Goal: Task Accomplishment & Management: Complete application form

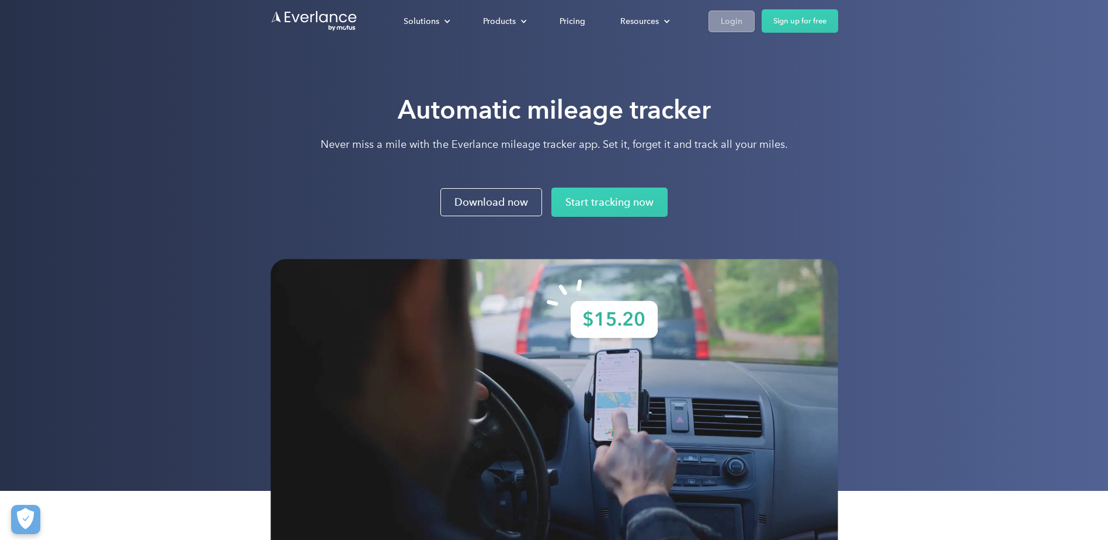
click at [739, 20] on div "Login" at bounding box center [732, 21] width 22 height 15
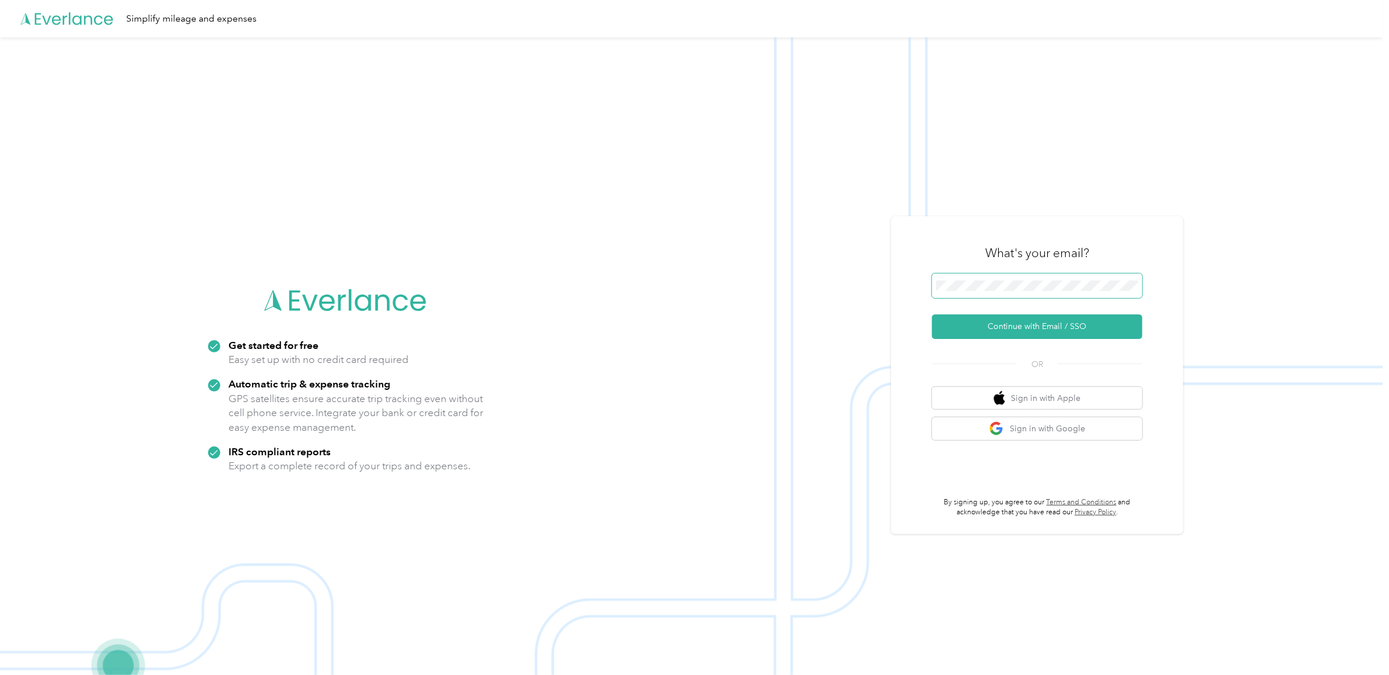
click at [1044, 279] on span at bounding box center [1037, 285] width 210 height 25
click at [1051, 333] on button "Continue with Email / SSO" at bounding box center [1037, 326] width 210 height 25
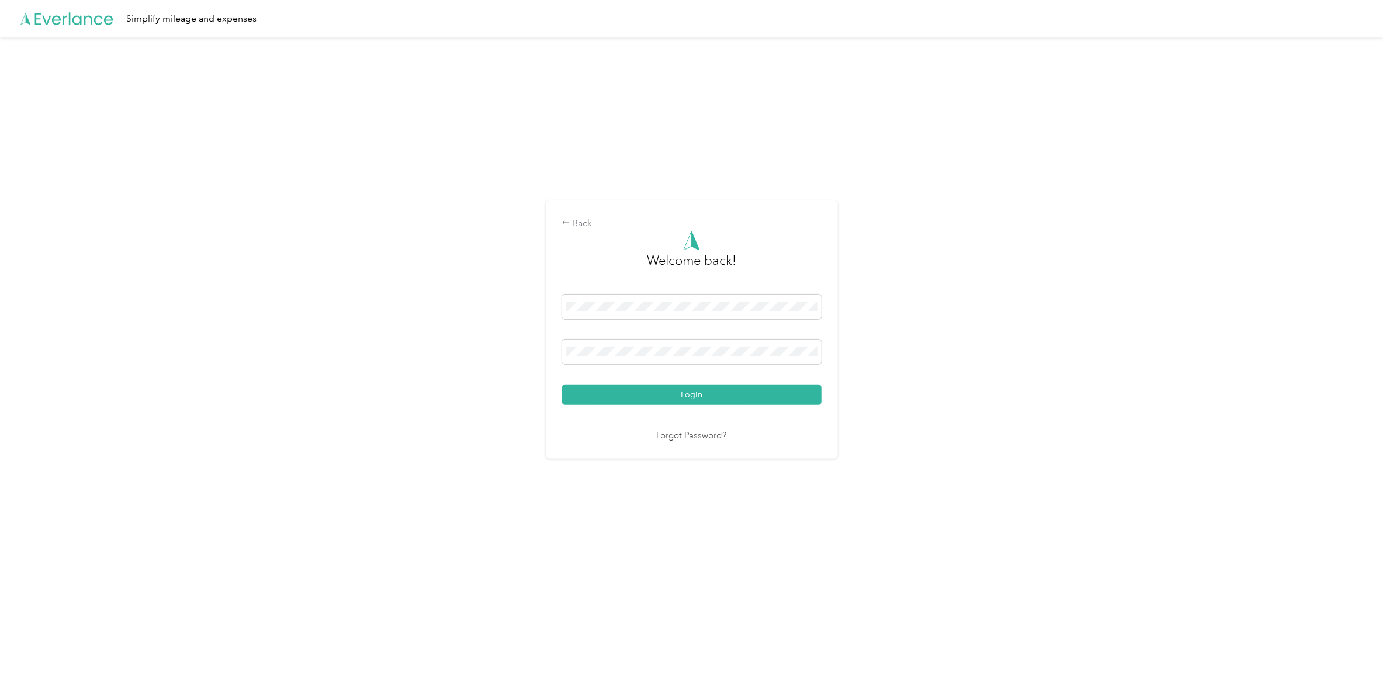
click at [694, 394] on button "Login" at bounding box center [691, 394] width 259 height 20
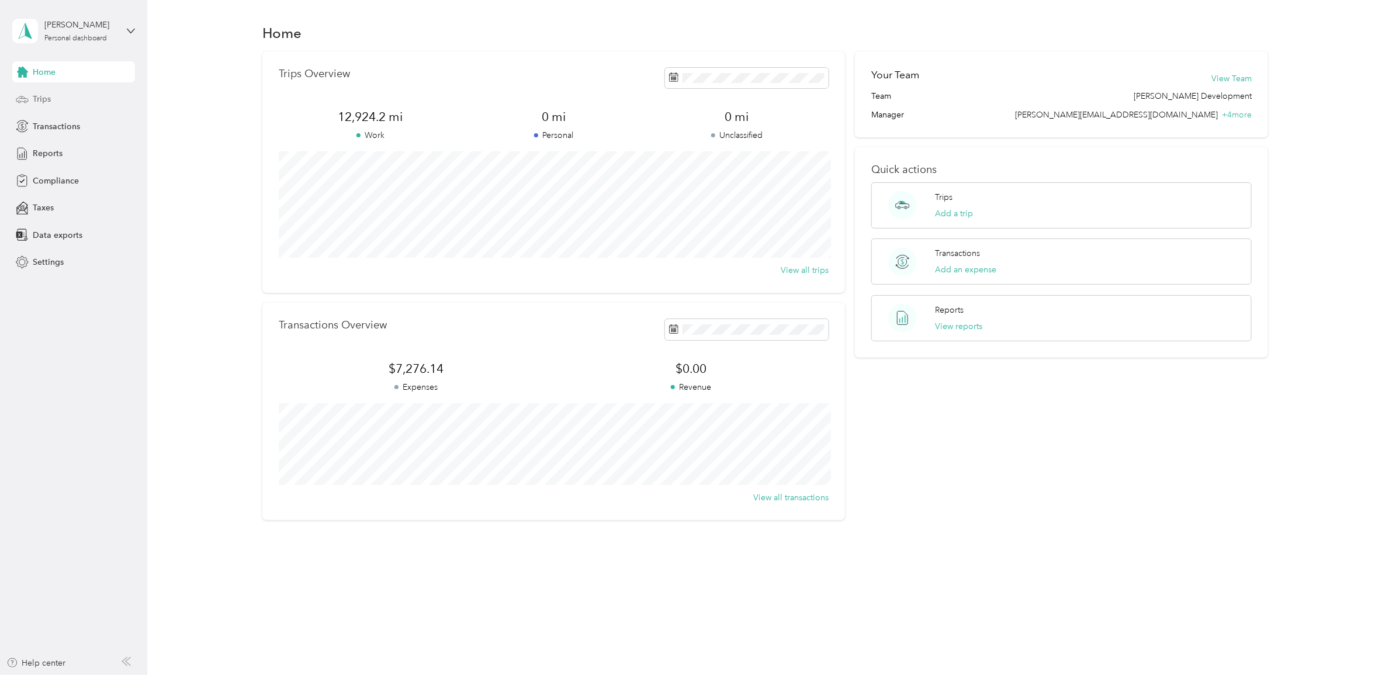
click at [45, 100] on span "Trips" at bounding box center [42, 99] width 18 height 12
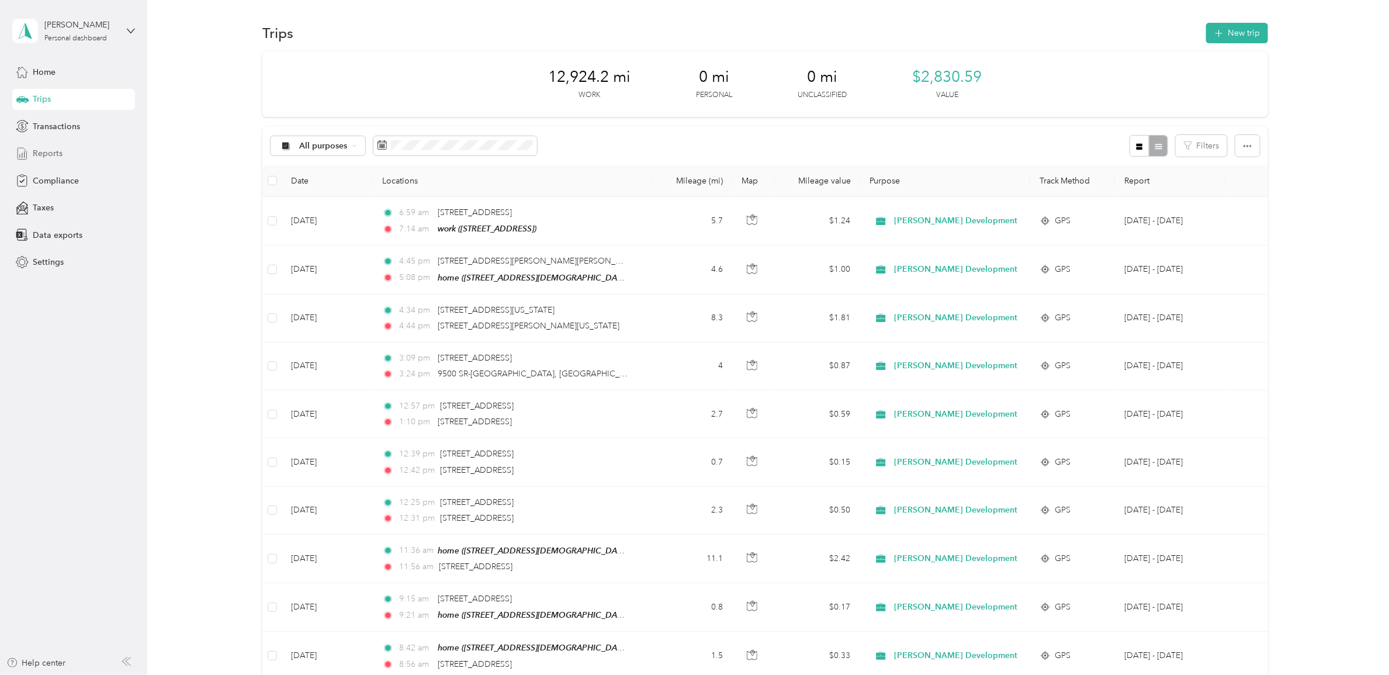
click at [50, 153] on span "Reports" at bounding box center [48, 153] width 30 height 12
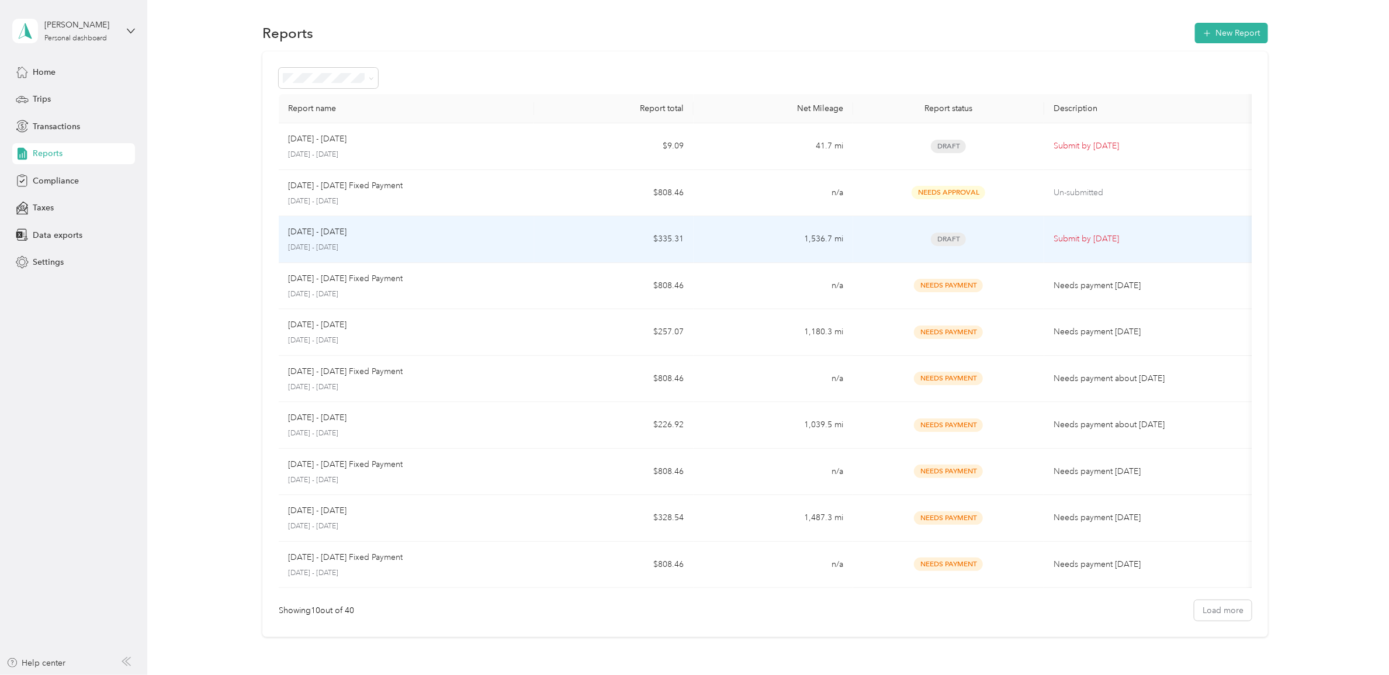
click at [951, 243] on span "Draft" at bounding box center [948, 239] width 35 height 13
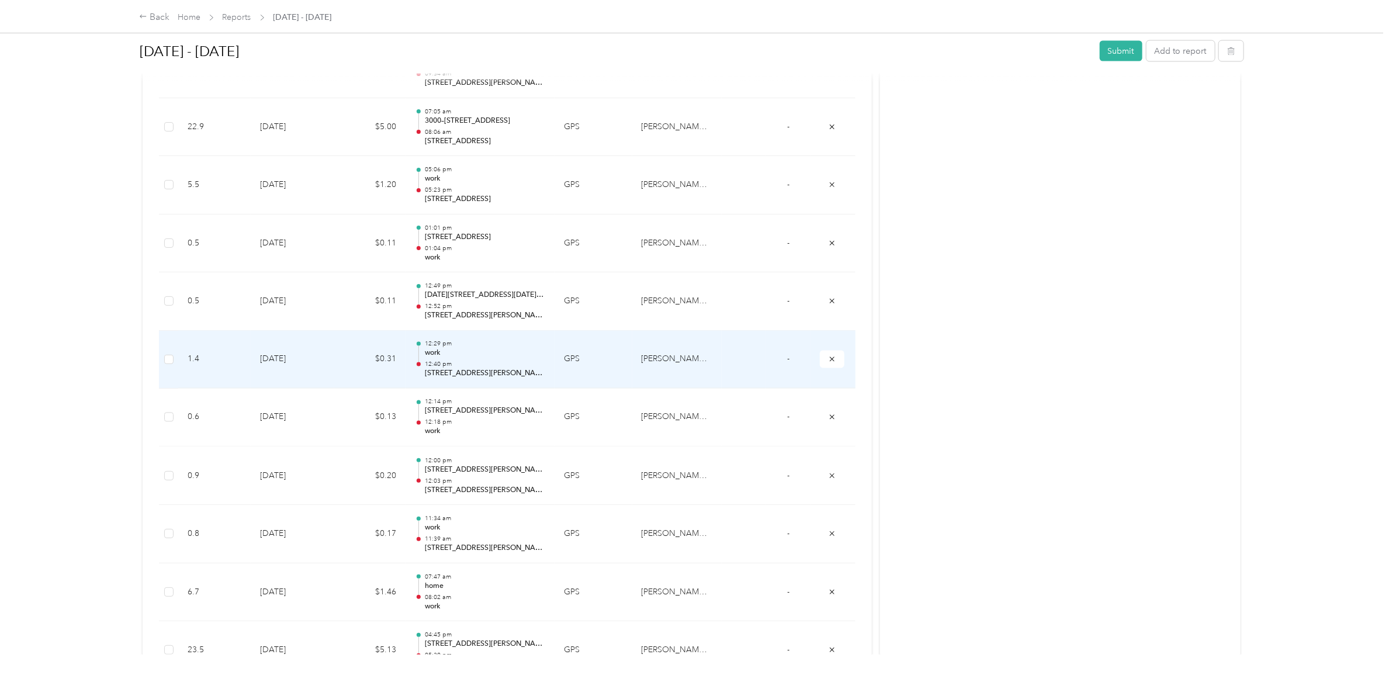
scroll to position [1242, 0]
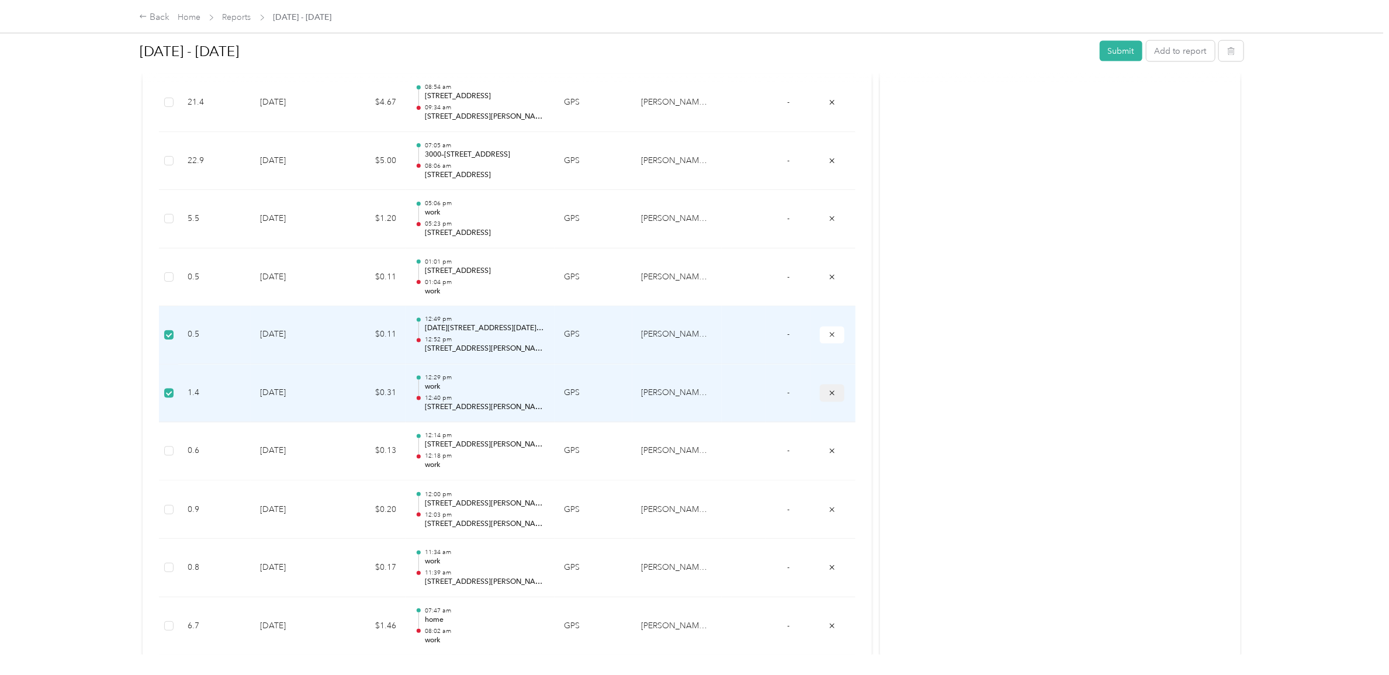
click at [831, 393] on icon "submit" at bounding box center [832, 393] width 8 height 8
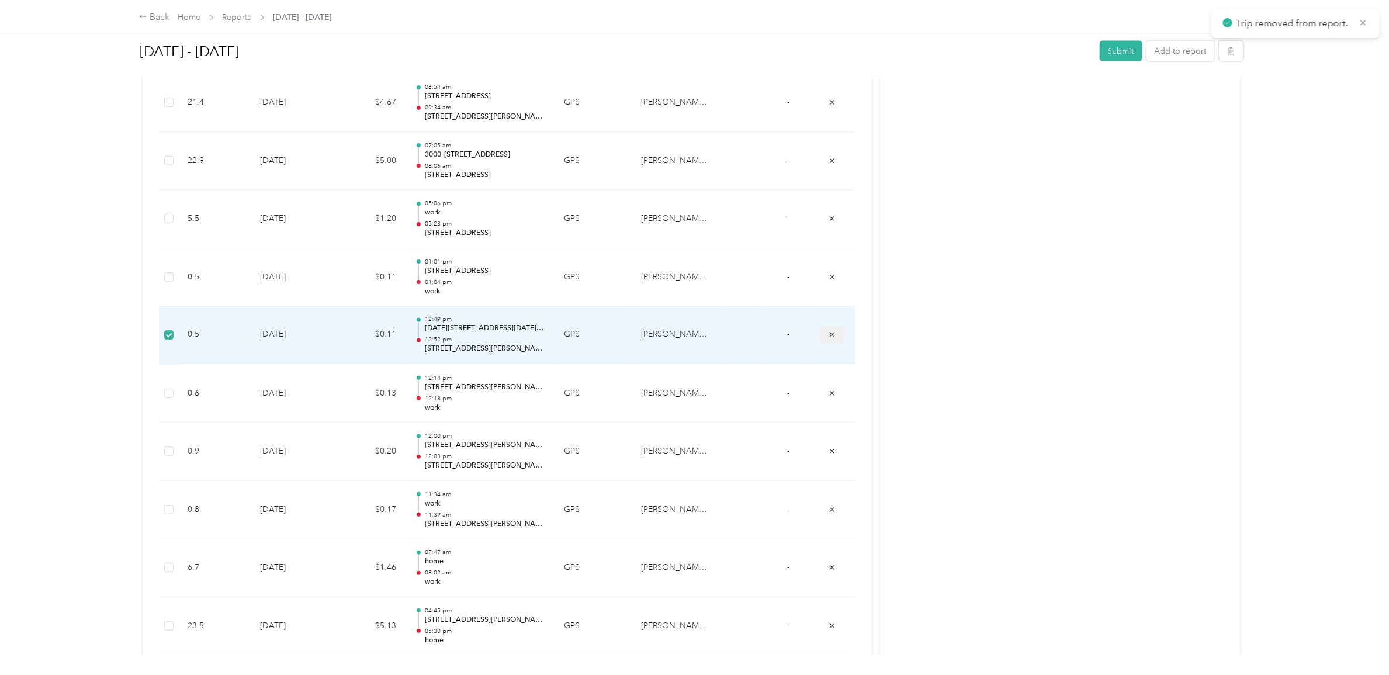
click at [829, 334] on icon "submit" at bounding box center [832, 335] width 8 height 8
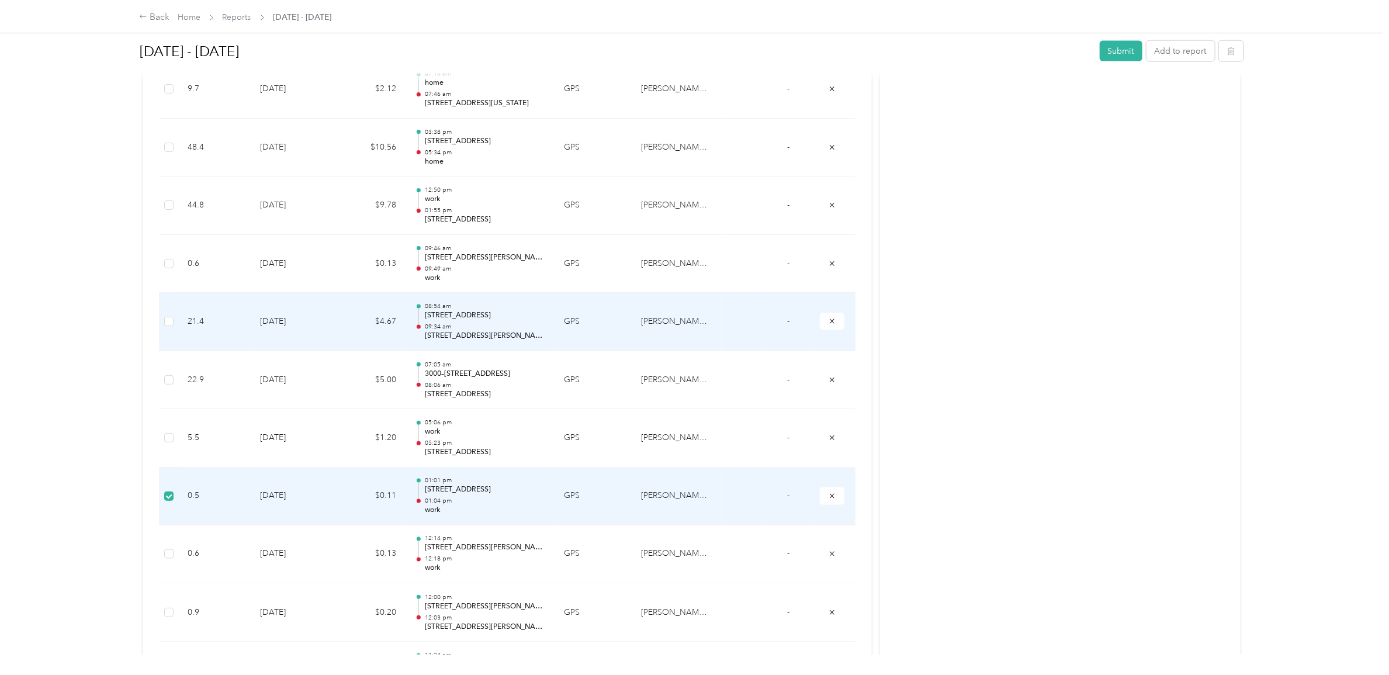
scroll to position [949, 0]
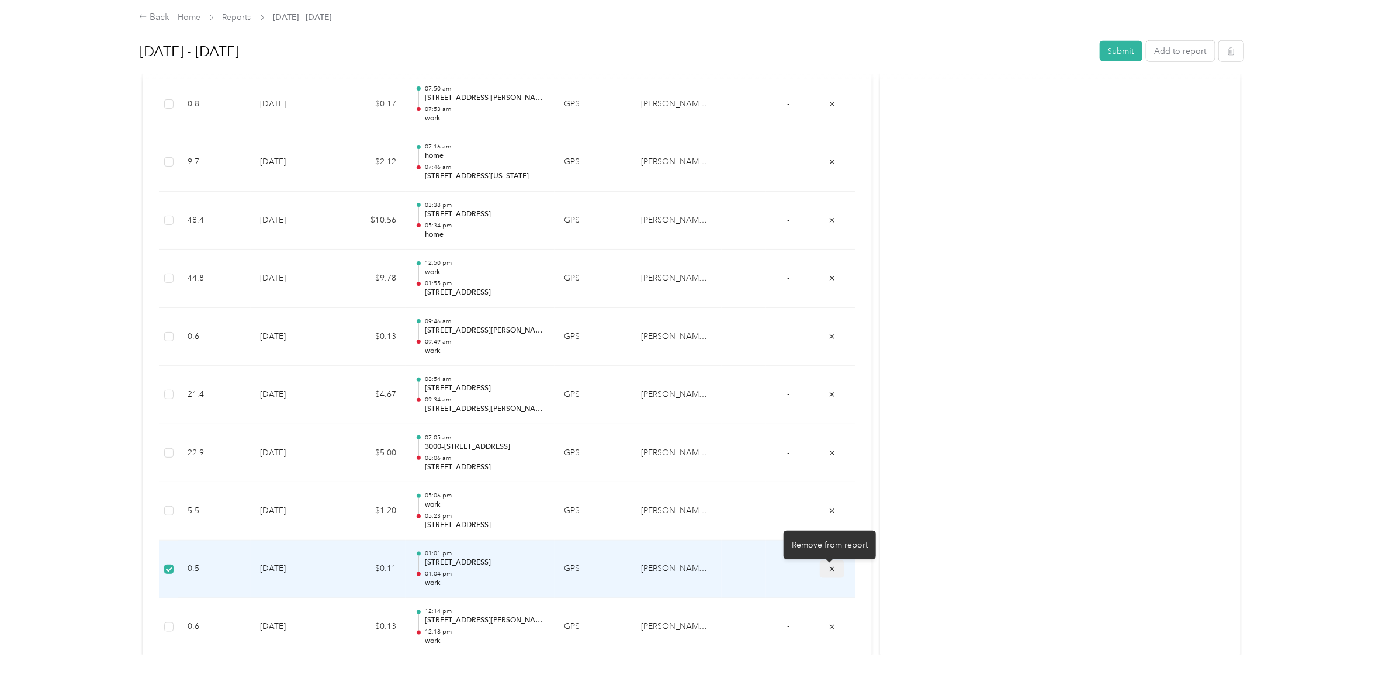
click at [831, 573] on icon "submit" at bounding box center [832, 569] width 8 height 8
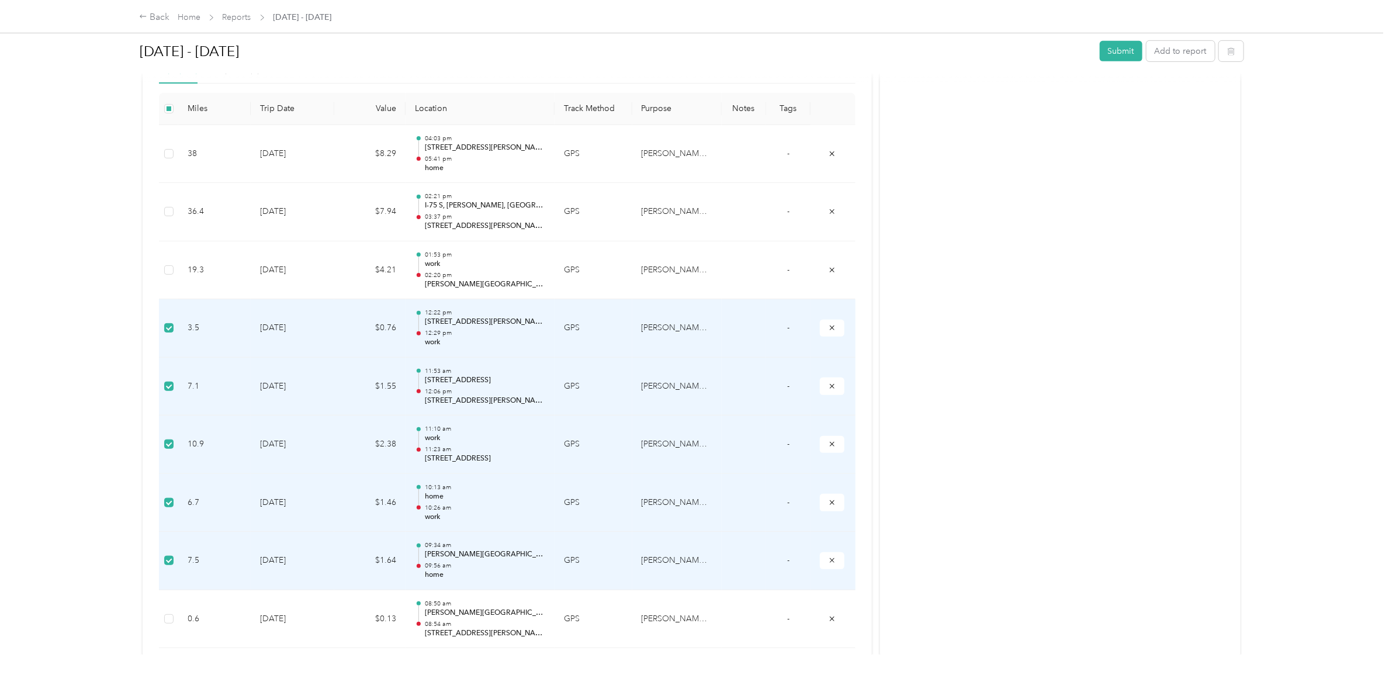
scroll to position [292, 0]
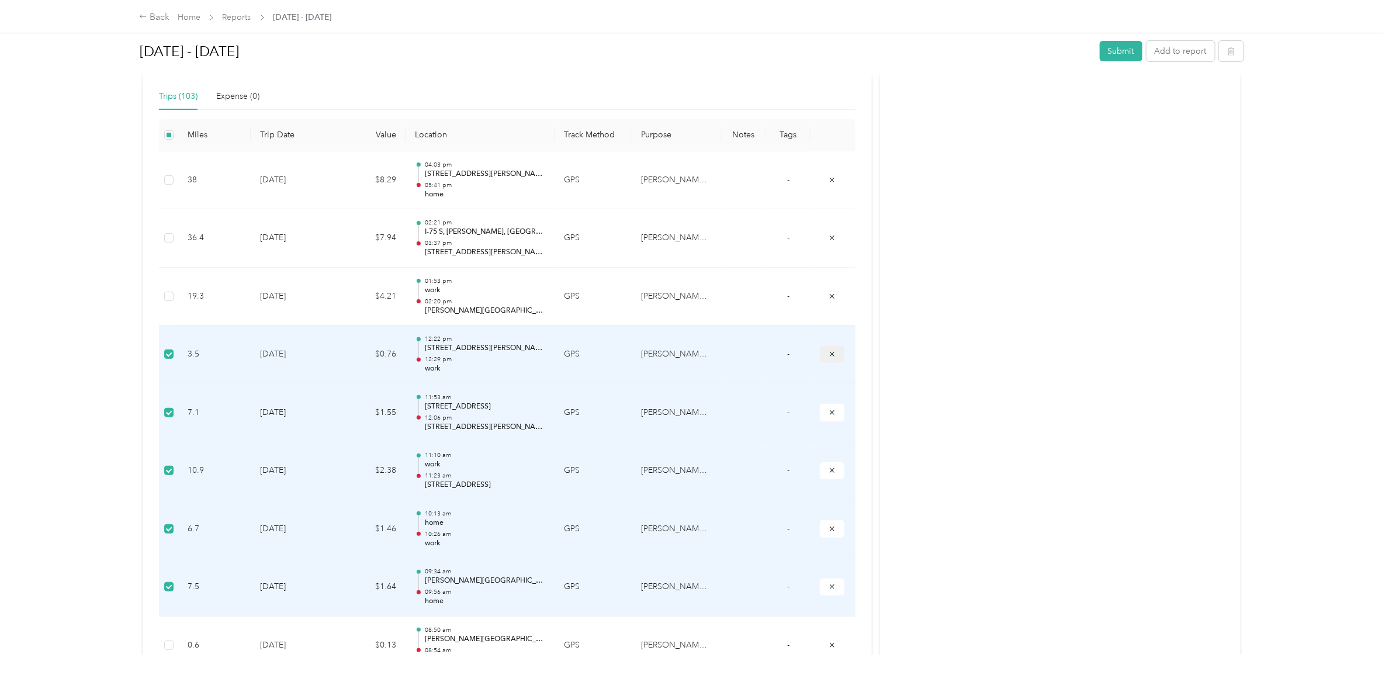
click at [828, 357] on icon "submit" at bounding box center [832, 354] width 8 height 8
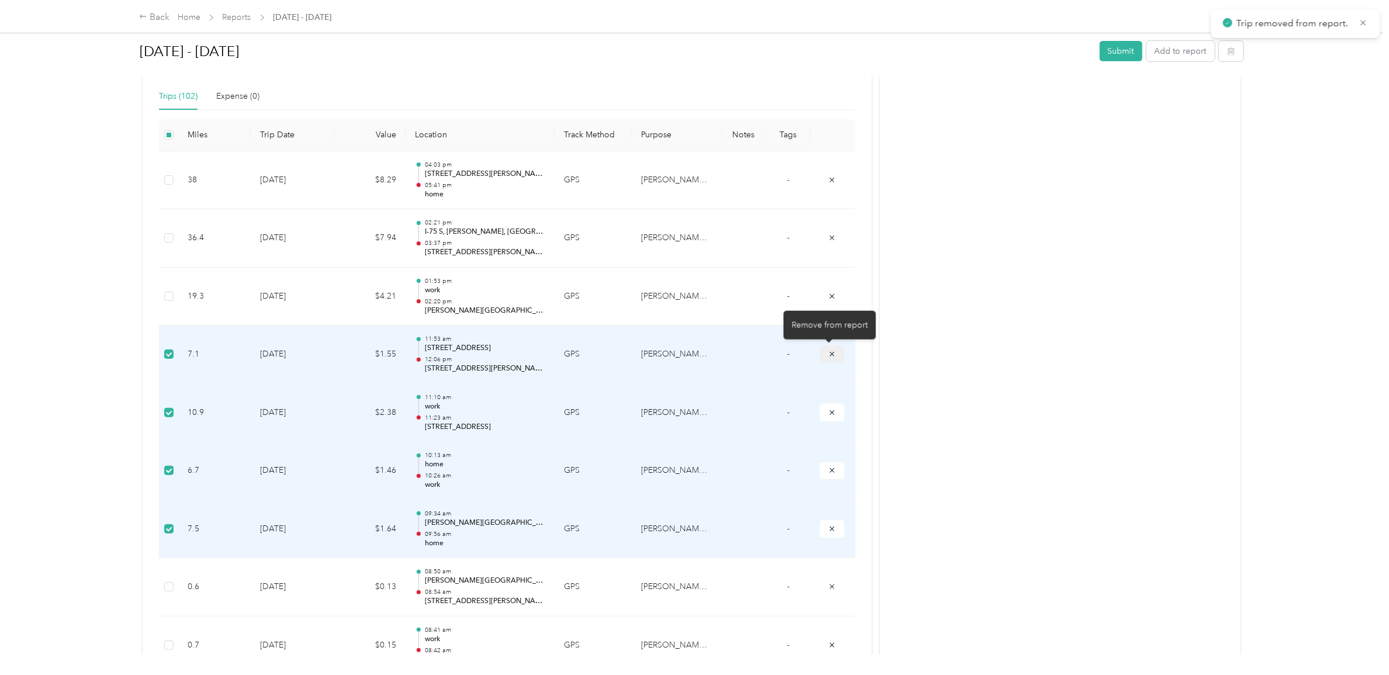
click at [830, 357] on icon "submit" at bounding box center [832, 354] width 8 height 8
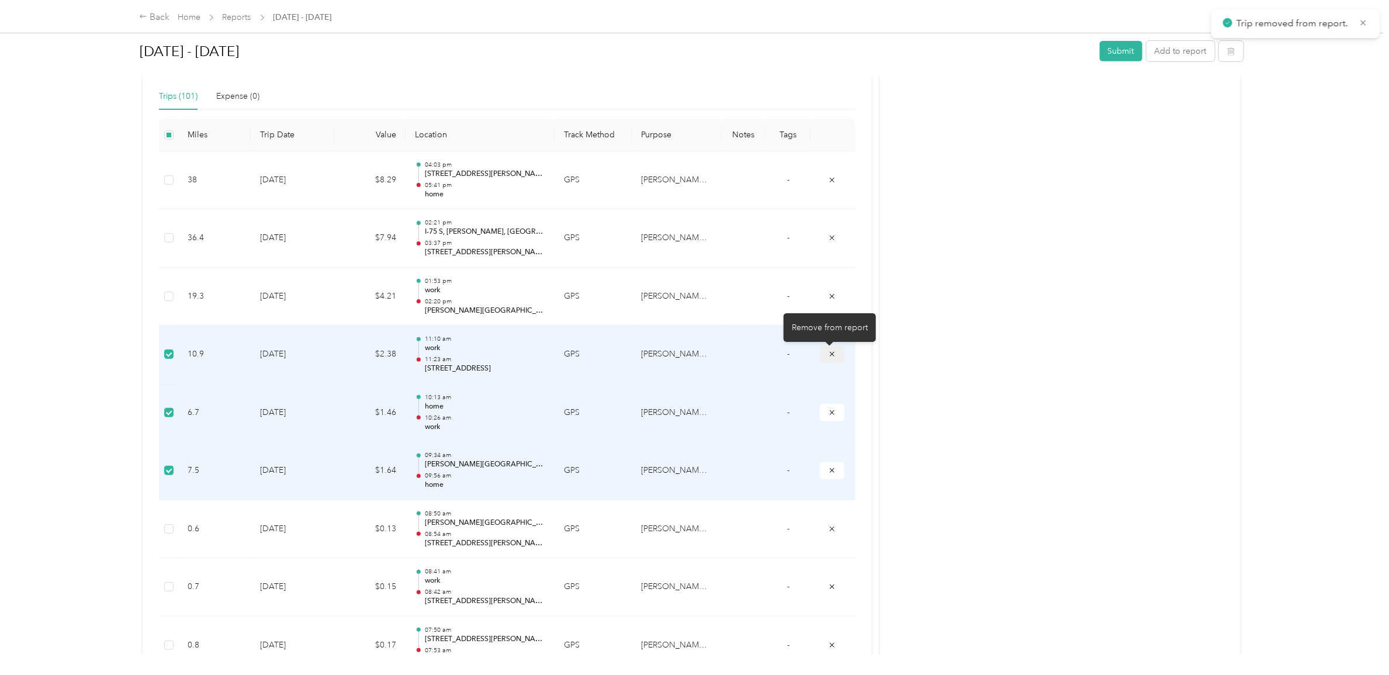
click at [828, 354] on icon "submit" at bounding box center [832, 354] width 8 height 8
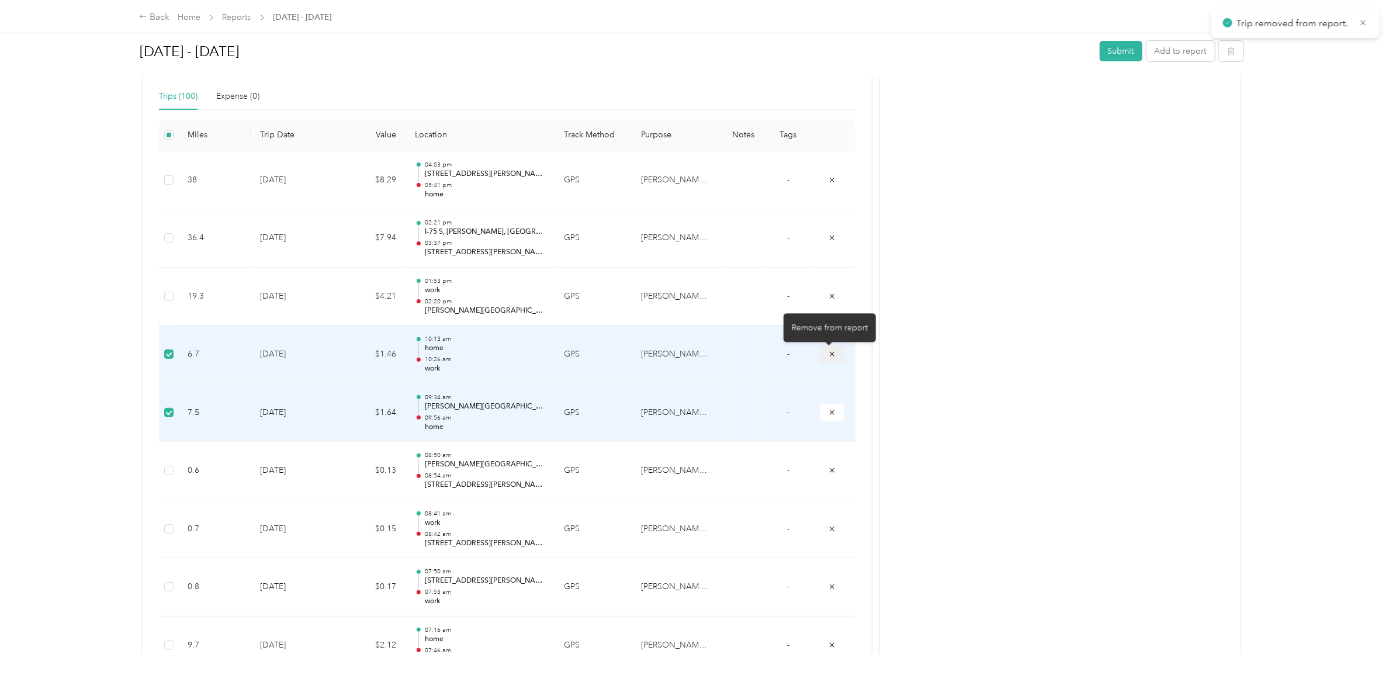
click at [830, 355] on icon "submit" at bounding box center [832, 354] width 8 height 8
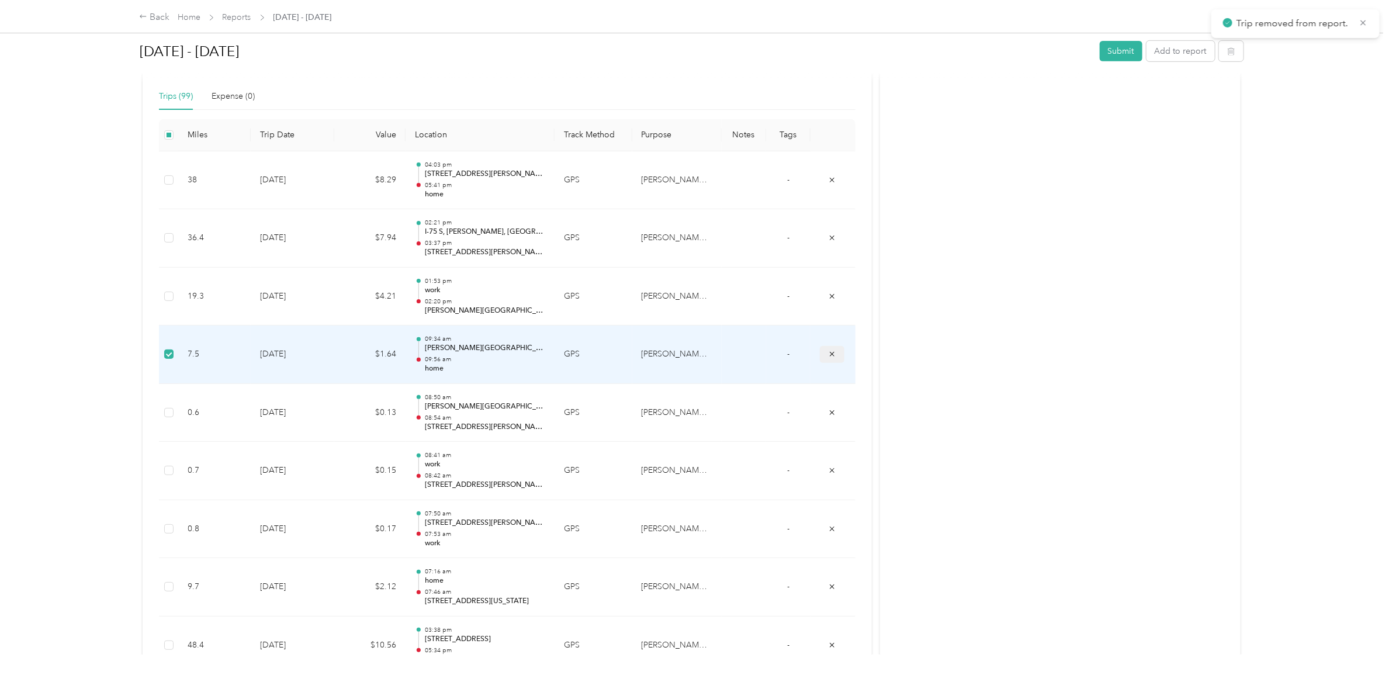
click at [829, 358] on icon "submit" at bounding box center [832, 354] width 8 height 8
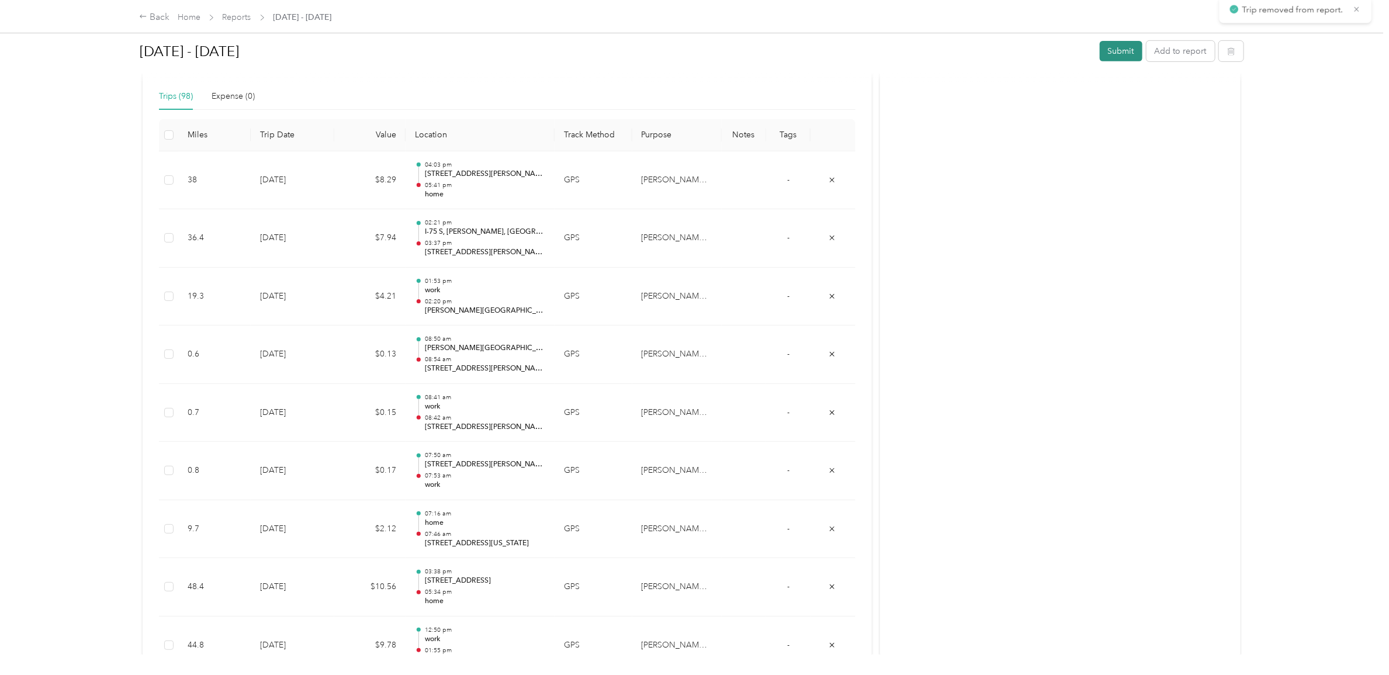
click at [1112, 56] on button "Submit" at bounding box center [1121, 51] width 43 height 20
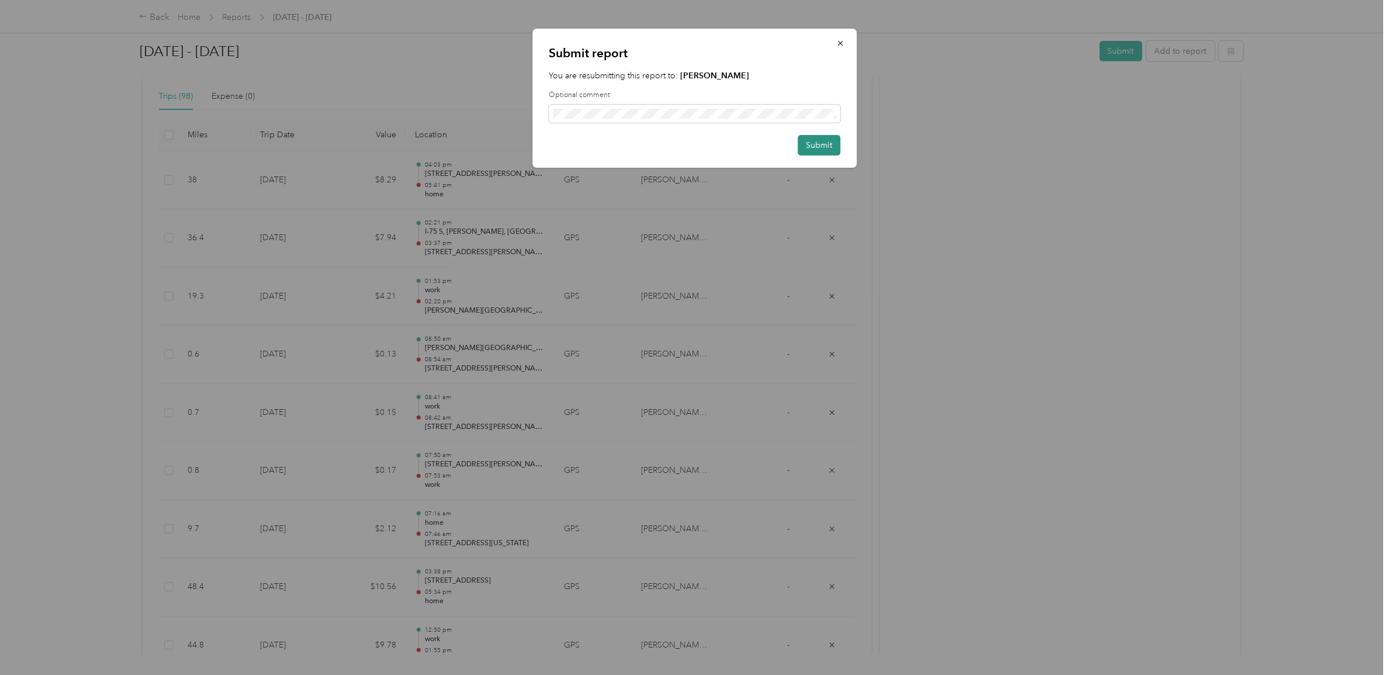
click at [824, 143] on button "Submit" at bounding box center [819, 145] width 43 height 20
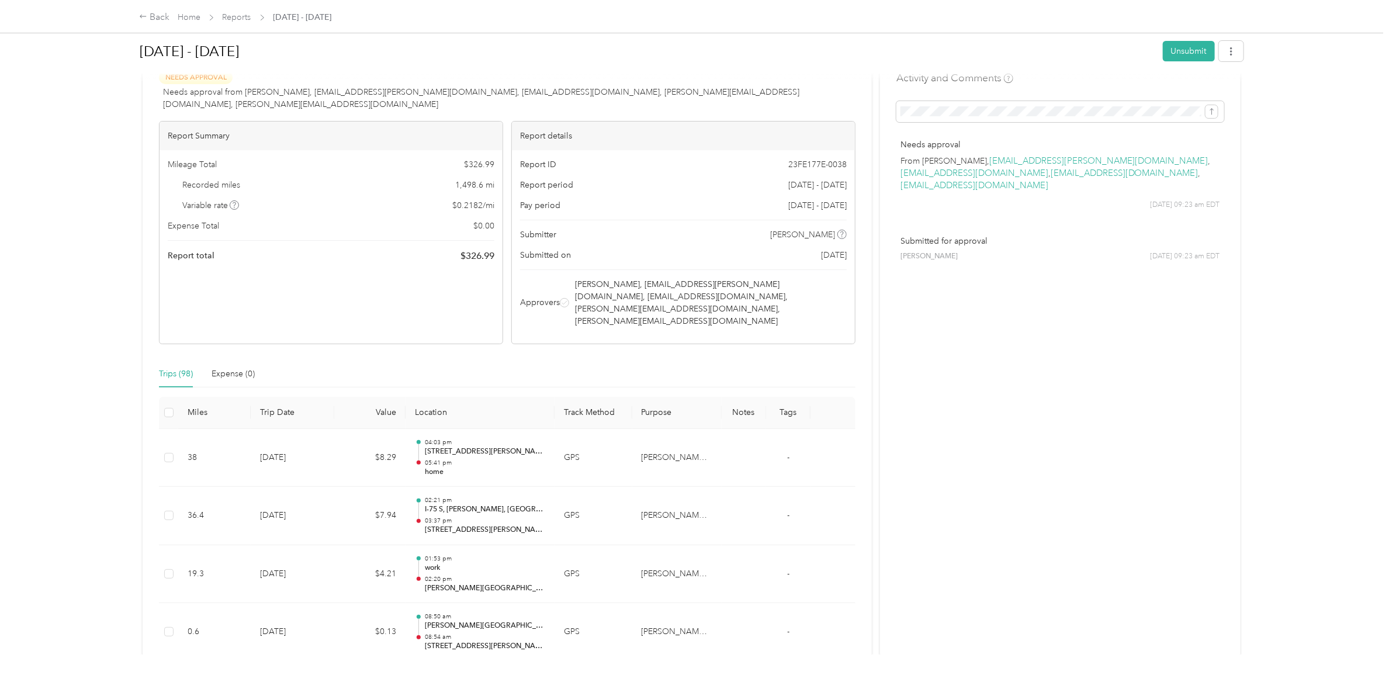
scroll to position [0, 0]
